Goal: Task Accomplishment & Management: Complete application form

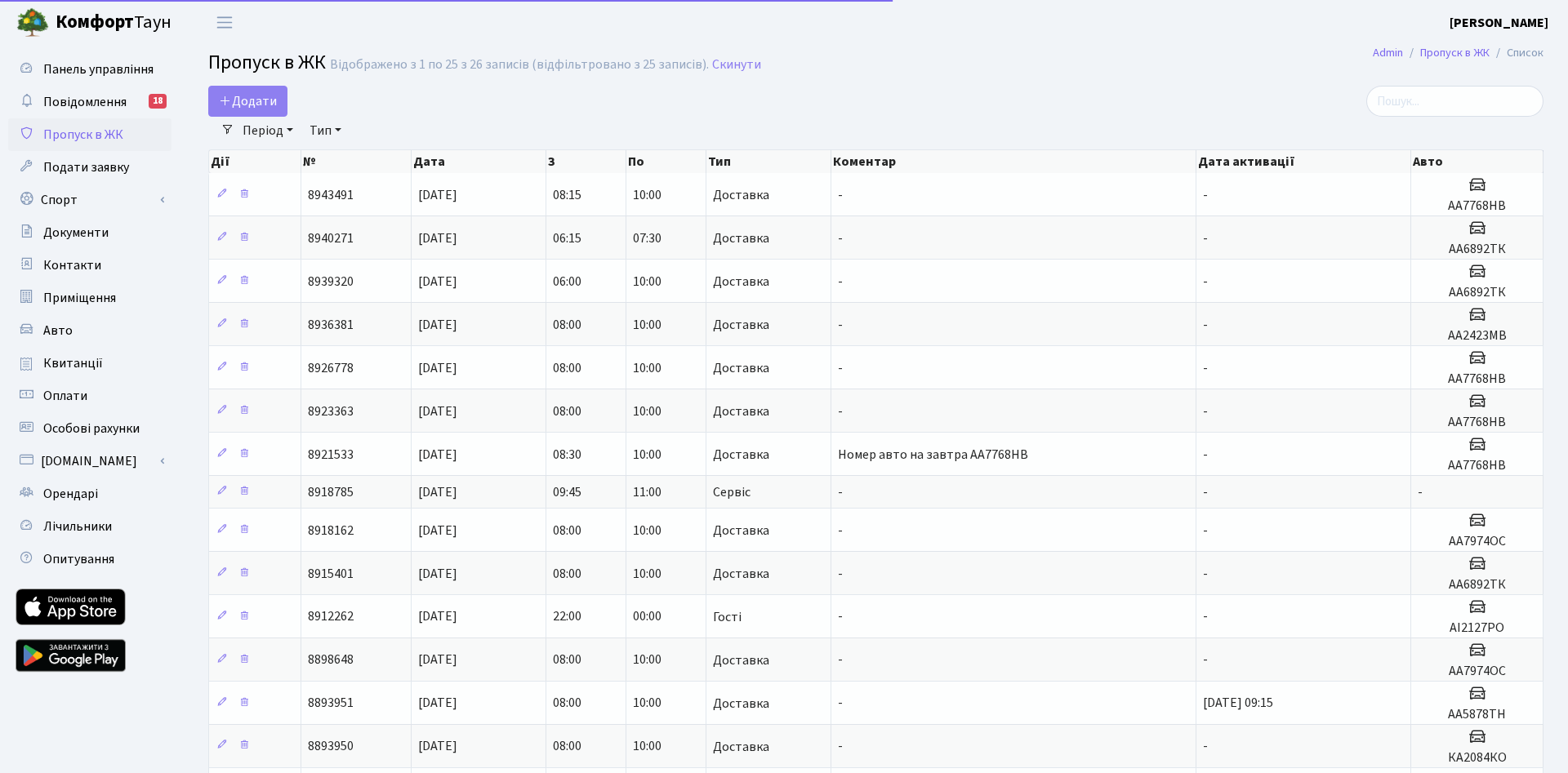
select select "25"
click at [237, 104] on span "Додати" at bounding box center [248, 101] width 58 height 18
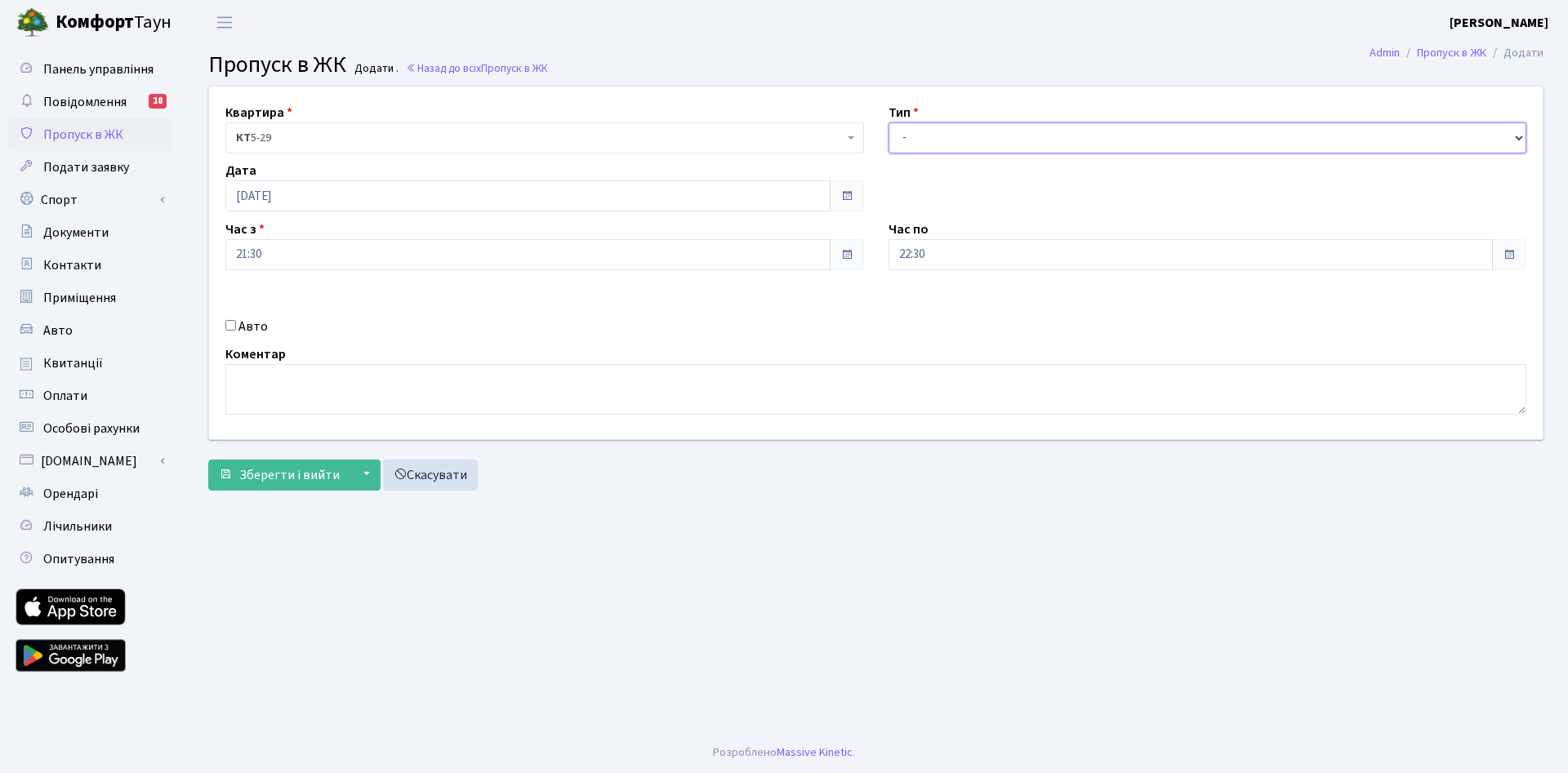
click at [889, 122] on select "- Доставка Таксі Гості Сервіс" at bounding box center [1208, 137] width 639 height 31
select select "1"
click option "Доставка" at bounding box center [0, 0] width 0 height 0
click at [341, 194] on input "[DATE]" at bounding box center [528, 196] width 605 height 31
click at [312, 297] on td "4" at bounding box center [315, 303] width 24 height 24
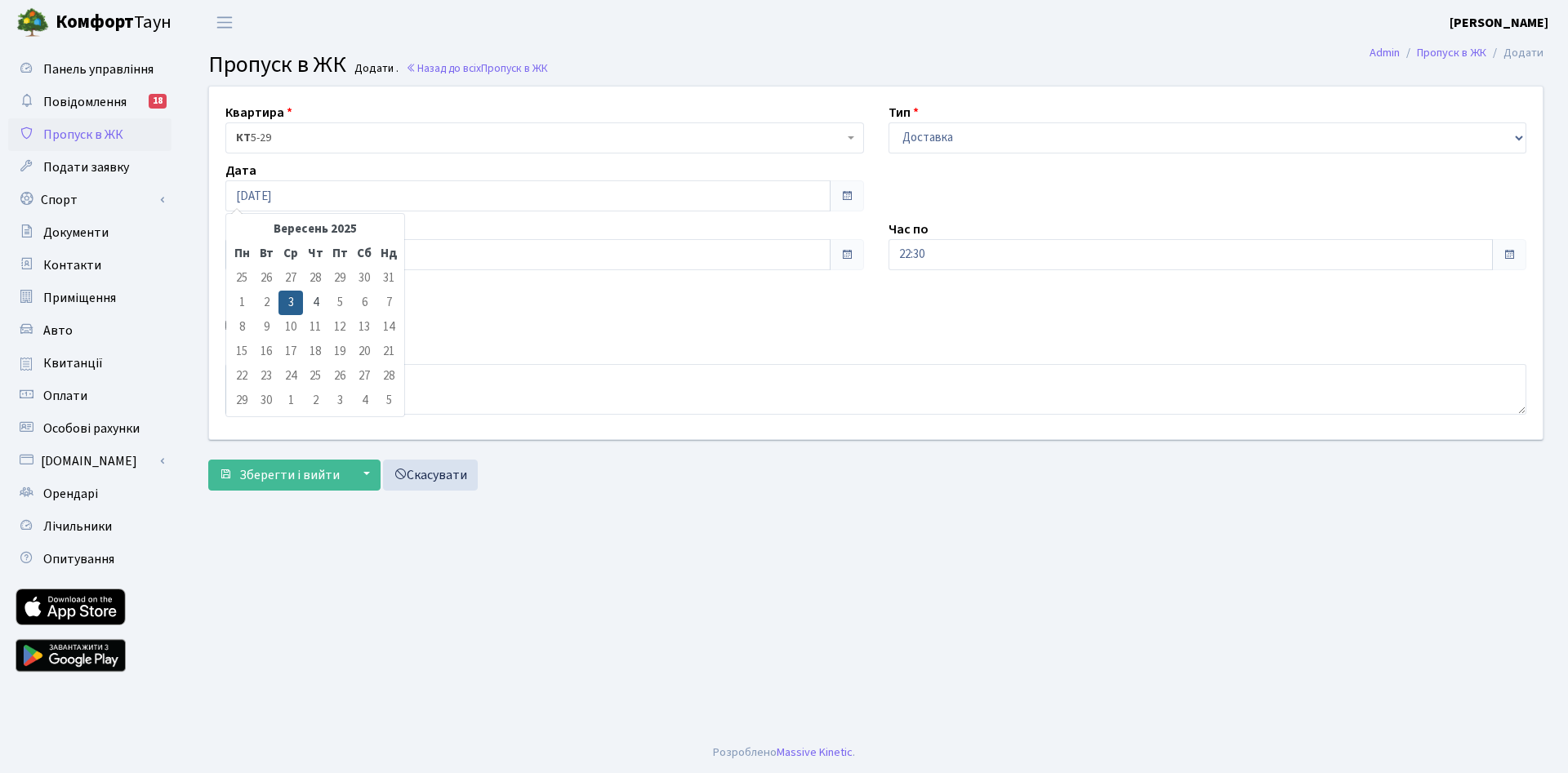
type input "[DATE]"
drag, startPoint x: 246, startPoint y: 325, endPoint x: 273, endPoint y: 321, distance: 27.3
click at [247, 325] on label "Авто" at bounding box center [254, 326] width 30 height 20
click at [236, 325] on input "Авто" at bounding box center [230, 324] width 10 height 10
checkbox input "true"
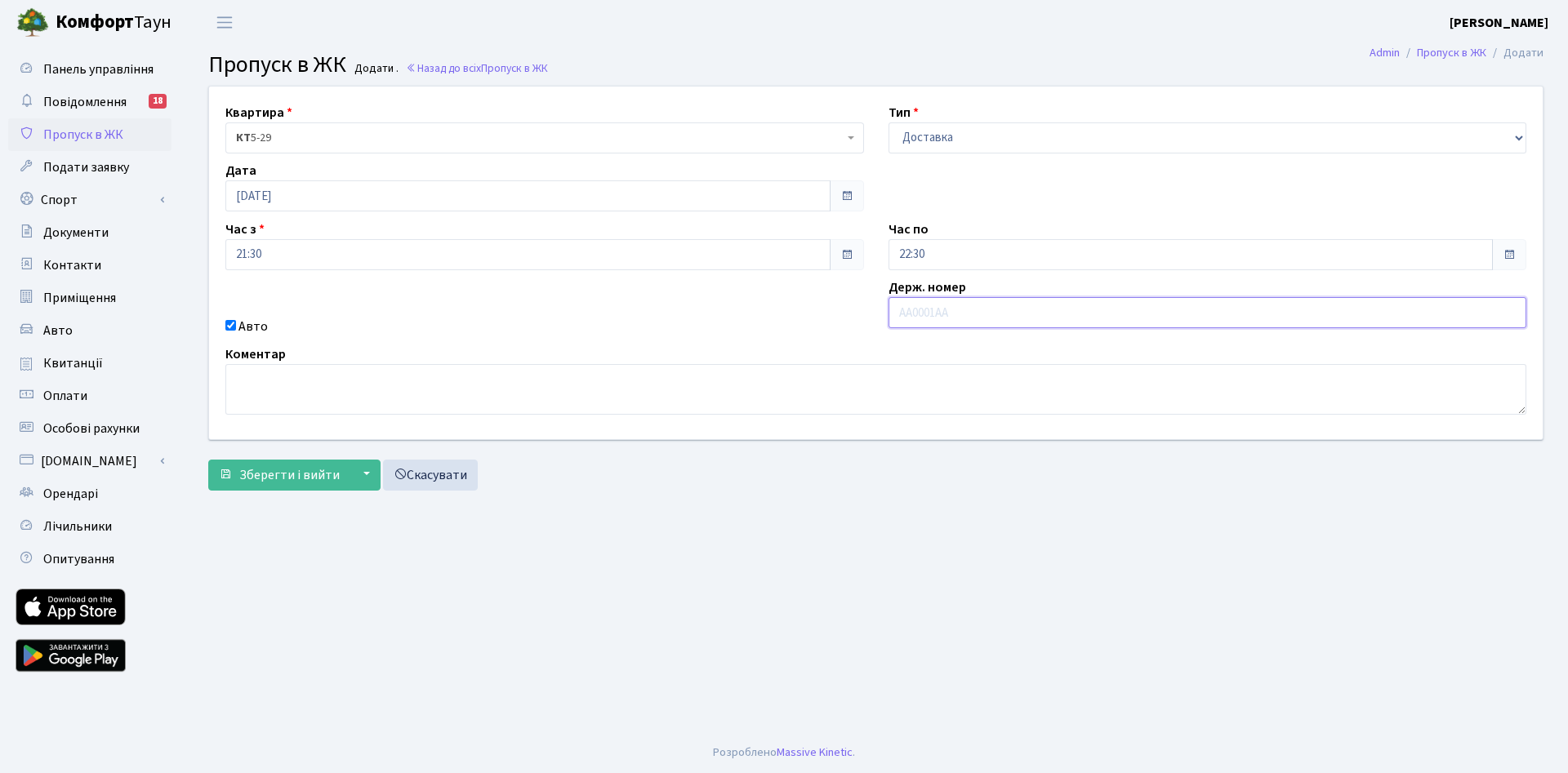
paste input "Ка2084ко"
type input "Ка2084ко"
drag, startPoint x: 634, startPoint y: 364, endPoint x: 601, endPoint y: 350, distance: 35.8
click at [633, 361] on div "Коментар" at bounding box center [876, 380] width 1325 height 70
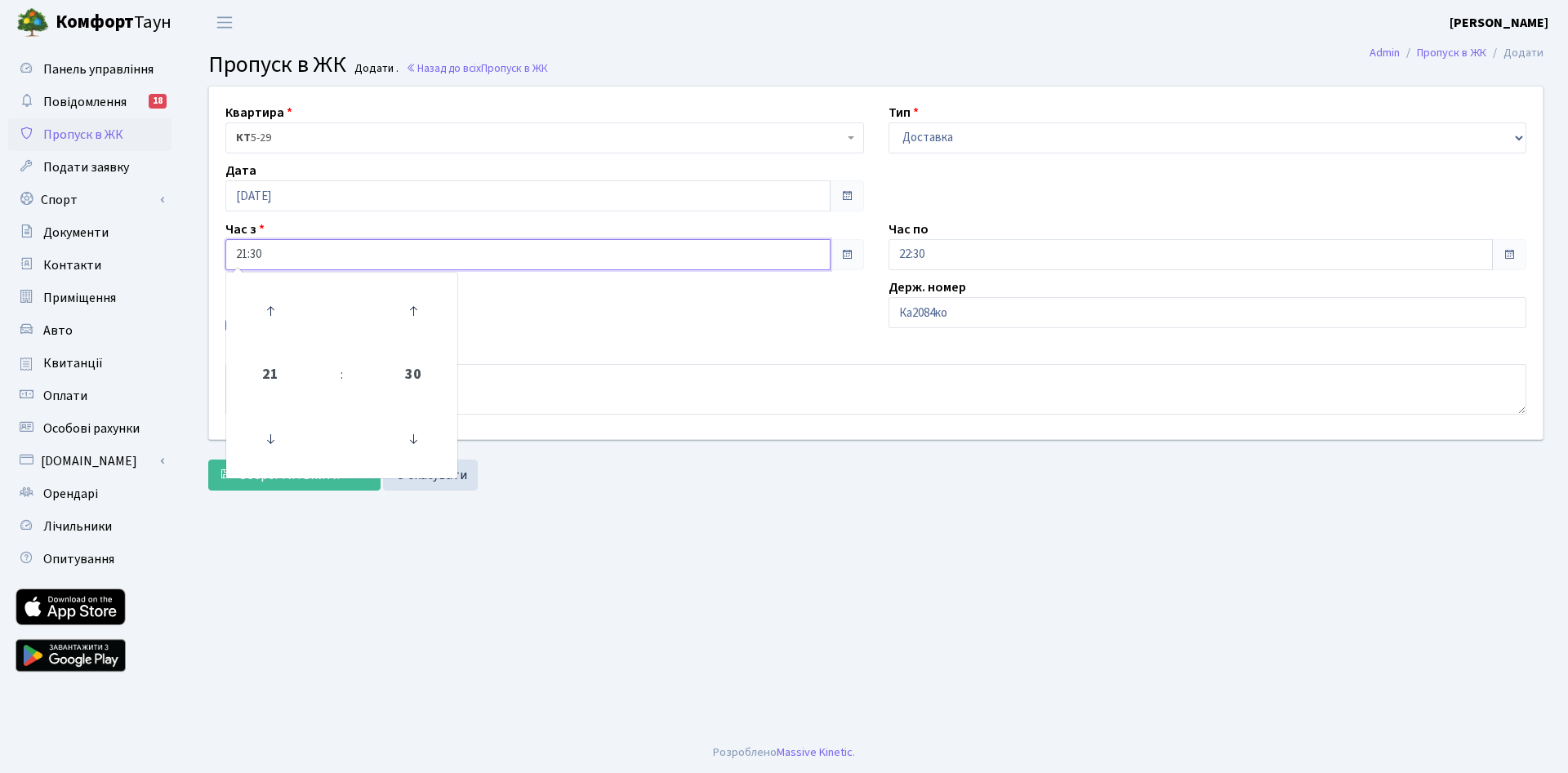
drag, startPoint x: 280, startPoint y: 267, endPoint x: 108, endPoint y: 257, distance: 172.3
click at [226, 257] on input "21:30" at bounding box center [528, 255] width 605 height 31
type input "2"
type input "08:00"
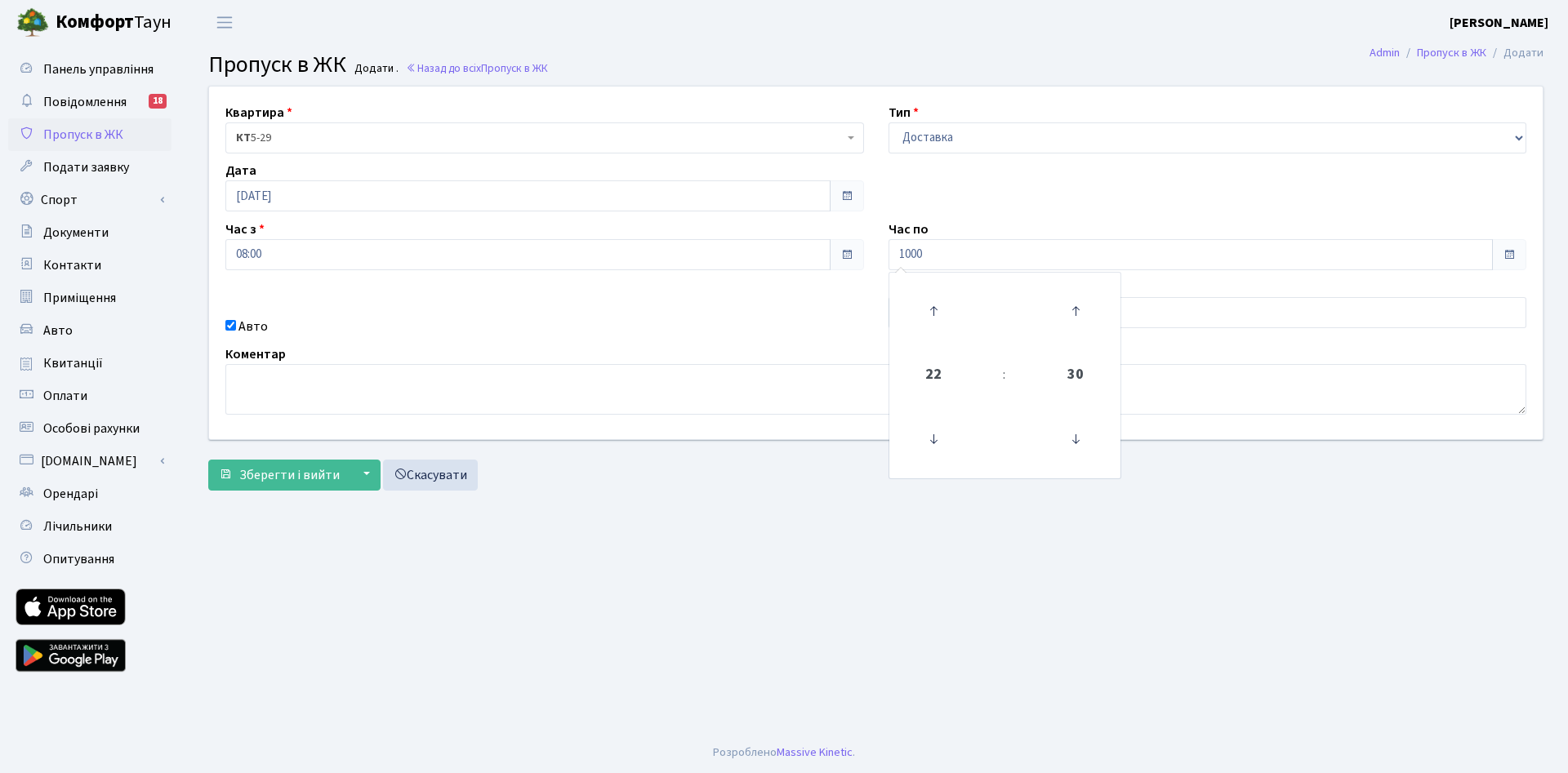
type input "10:00"
click at [504, 628] on main "Admin Пропуск в ЖК Додати Пропуск в ЖК Додати . Назад до всіх Пропуск в ЖК Квар…" at bounding box center [876, 388] width 1384 height 687
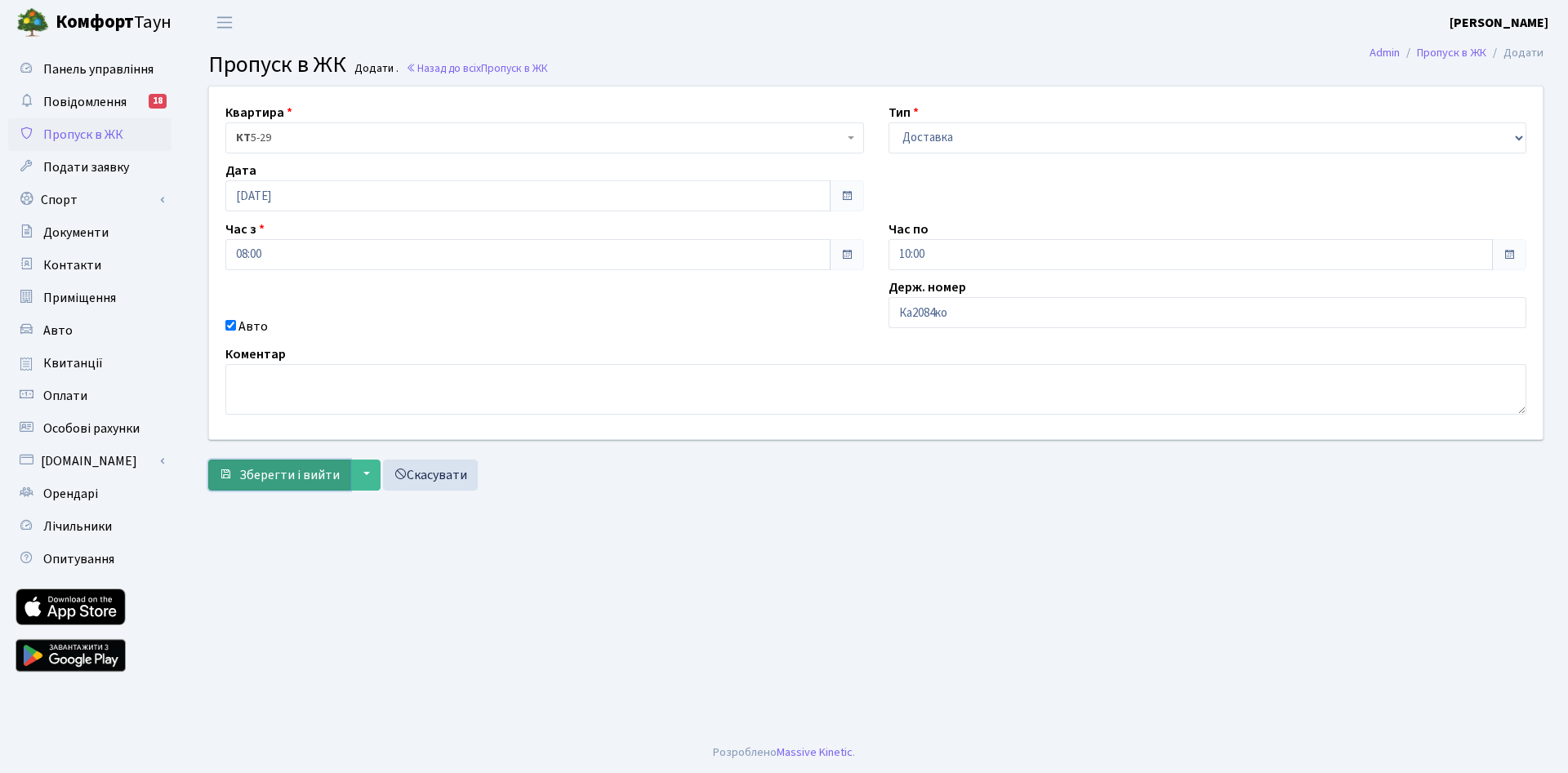
click at [308, 481] on span "Зберегти і вийти" at bounding box center [290, 475] width 101 height 18
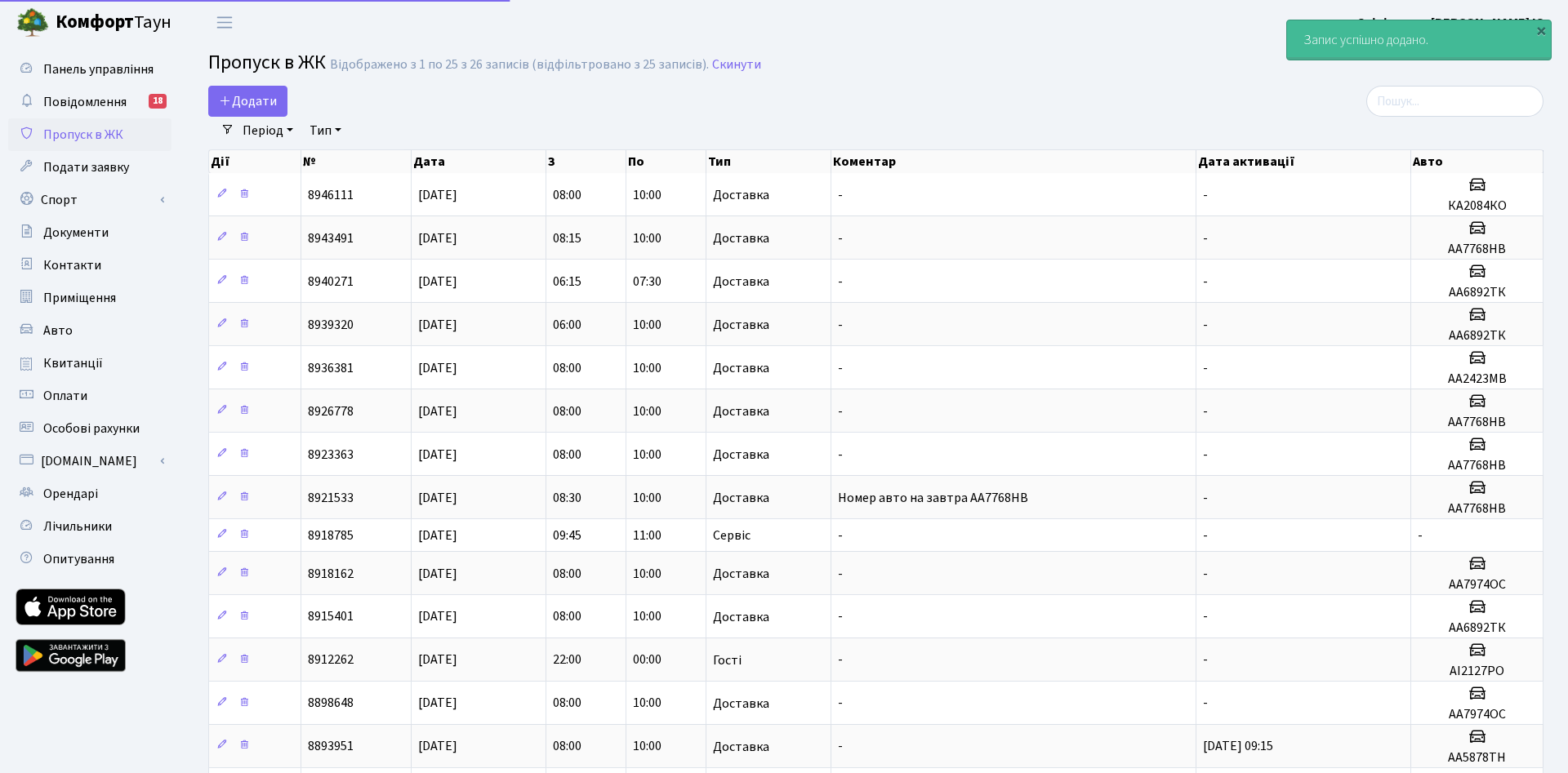
select select "25"
